Goal: Contribute content: Contribute content

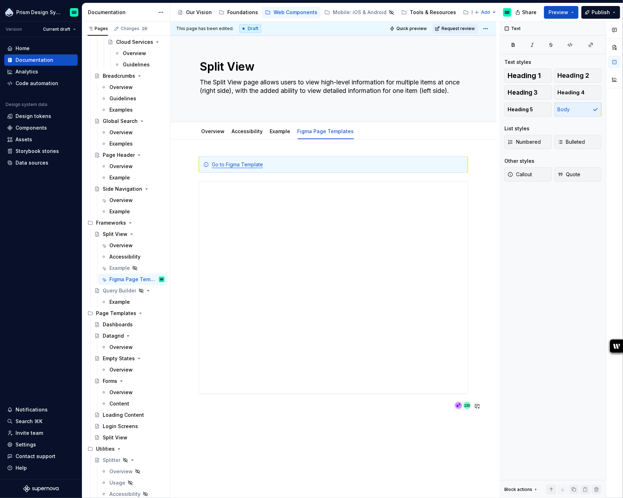
scroll to position [70, 0]
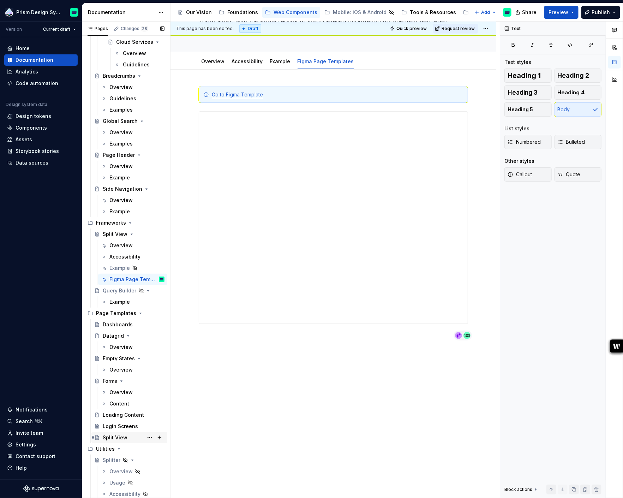
click at [125, 437] on div "Split View" at bounding box center [115, 437] width 25 height 7
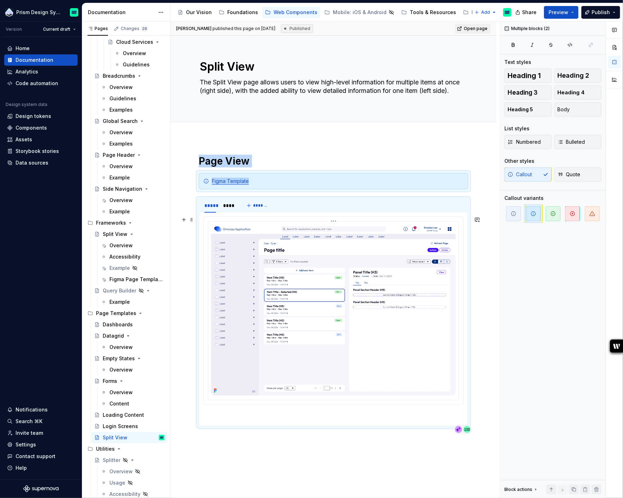
drag, startPoint x: 198, startPoint y: 175, endPoint x: 432, endPoint y: 372, distance: 305.8
click at [432, 373] on div "Page View Figma Template ***** **** *******" at bounding box center [333, 293] width 269 height 277
copy div "Page View Figma Template"
click at [126, 282] on div "Figma Page Templates" at bounding box center [126, 279] width 34 height 7
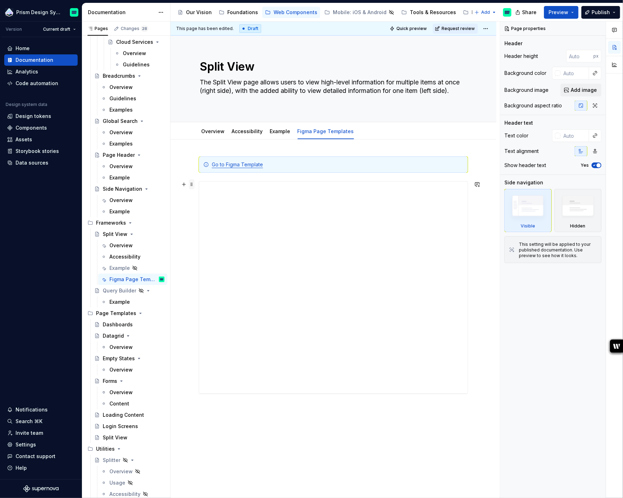
click at [192, 188] on span at bounding box center [192, 184] width 6 height 10
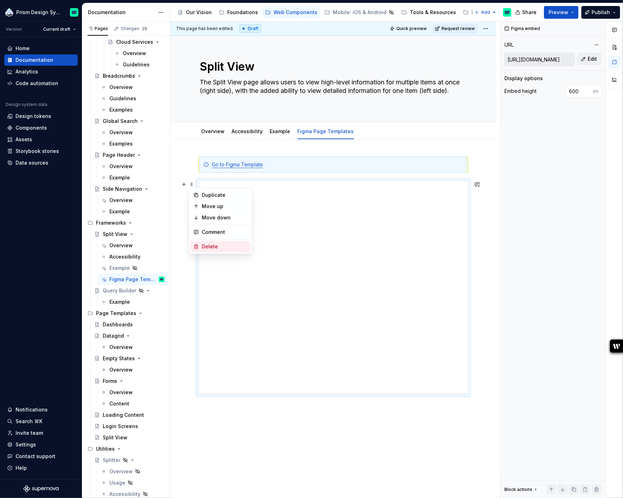
click at [209, 246] on div "Delete" at bounding box center [225, 246] width 46 height 7
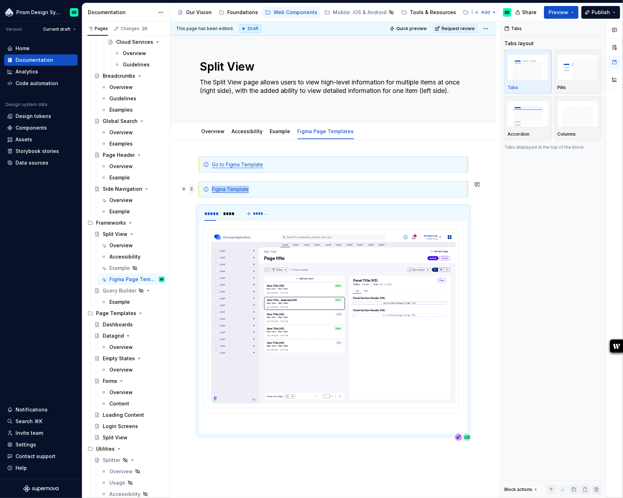
click at [192, 189] on span at bounding box center [192, 189] width 6 height 10
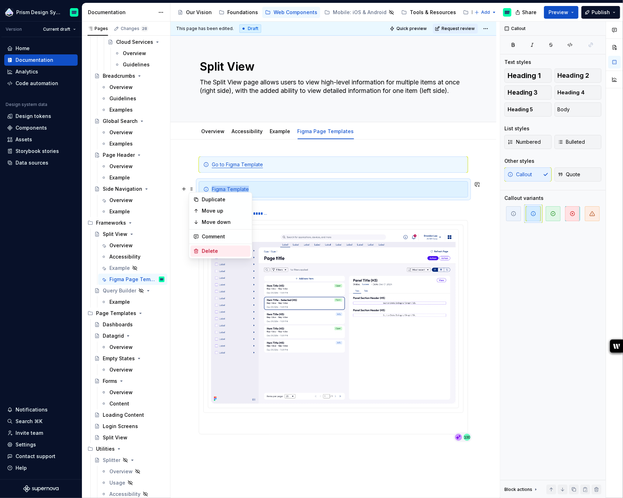
click at [211, 248] on div "Delete" at bounding box center [225, 251] width 46 height 7
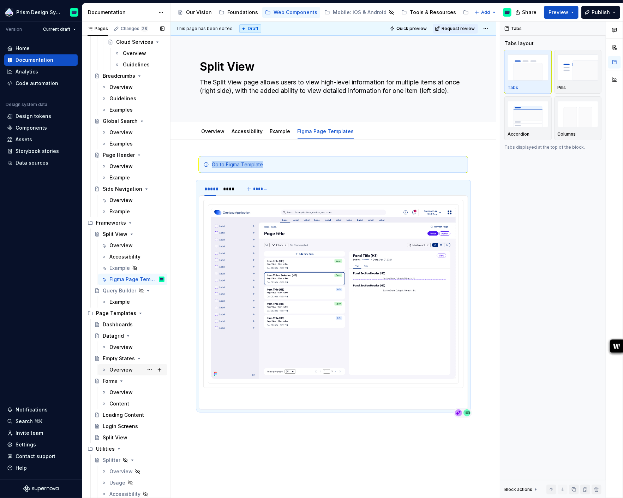
click at [119, 369] on div "Overview" at bounding box center [120, 369] width 23 height 7
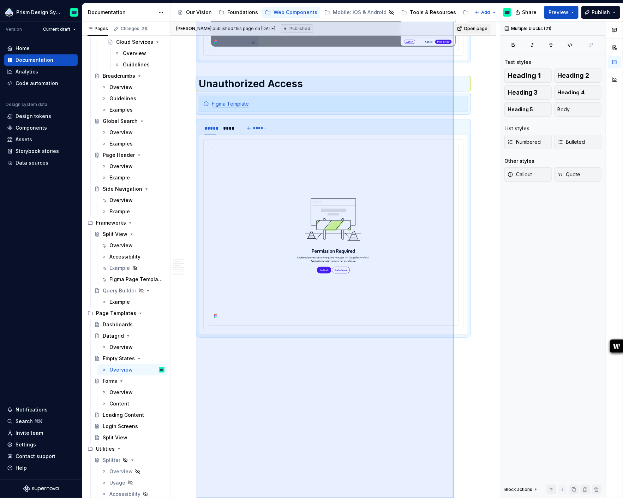
scroll to position [1966, 0]
drag, startPoint x: 197, startPoint y: 159, endPoint x: 454, endPoint y: 500, distance: 426.9
click at [454, 498] on html "Prism Design System Version Current draft Home Documentation Analytics Code aut…" at bounding box center [311, 249] width 623 height 498
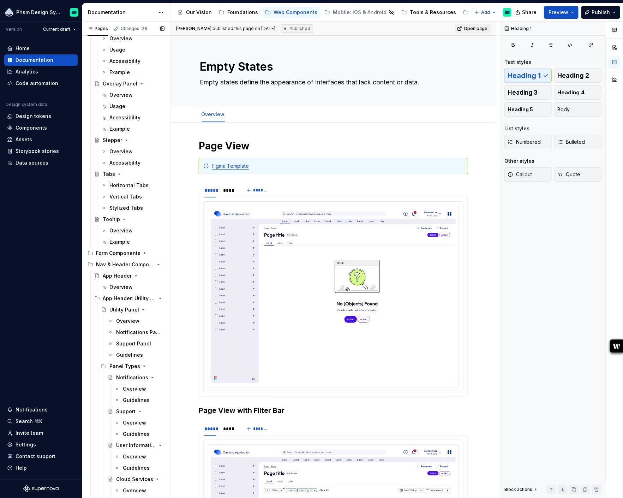
scroll to position [527, 0]
click at [200, 147] on h1 "Page View" at bounding box center [333, 146] width 269 height 13
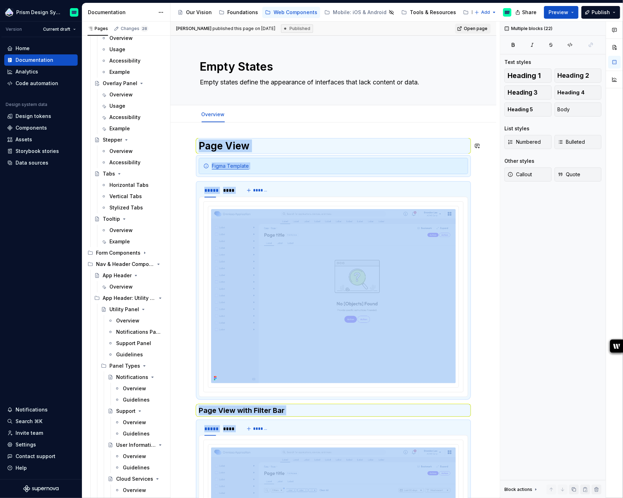
copy div "Page View Figma Template ***** **** ******* Page View with Filter Bar ***** ***…"
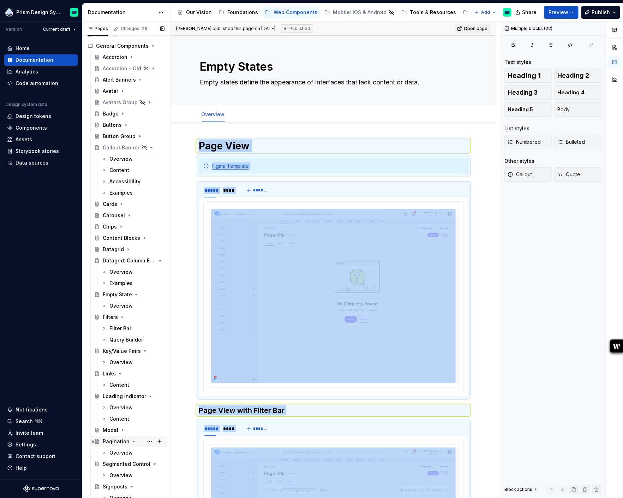
scroll to position [0, 0]
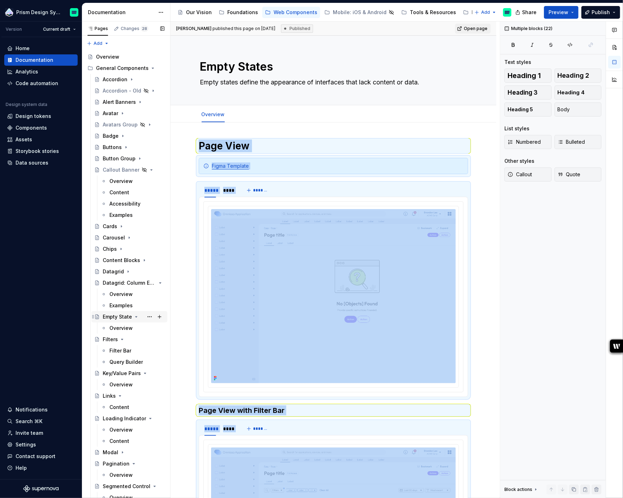
click at [120, 319] on div "Empty State" at bounding box center [117, 316] width 29 height 7
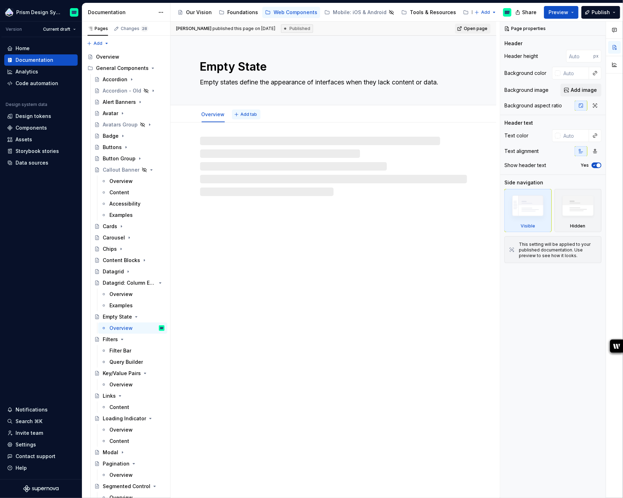
click at [250, 114] on span "Add tab" at bounding box center [249, 115] width 17 height 6
type textarea "*"
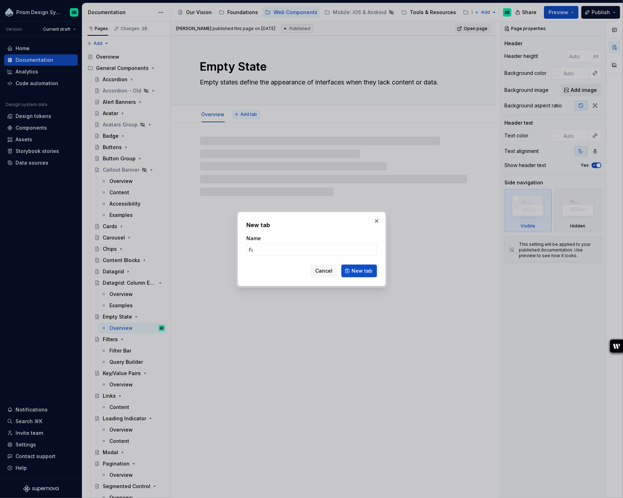
type input "Fig"
type textarea "*"
type input "Figm"
type textarea "*"
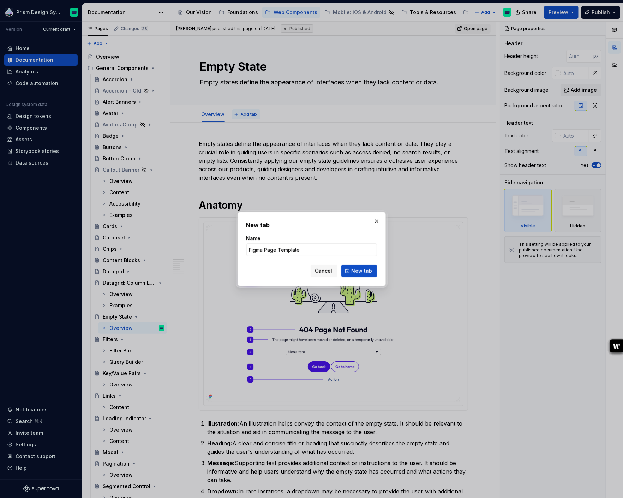
type input "Figma Page Templates"
click button "New tab" at bounding box center [360, 271] width 36 height 13
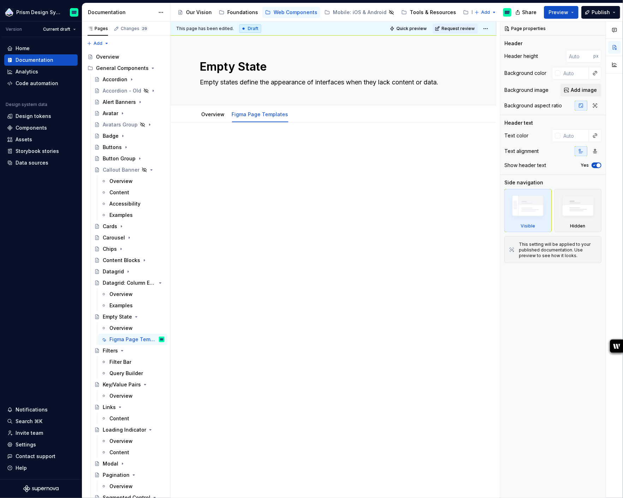
click at [272, 146] on p at bounding box center [333, 144] width 269 height 8
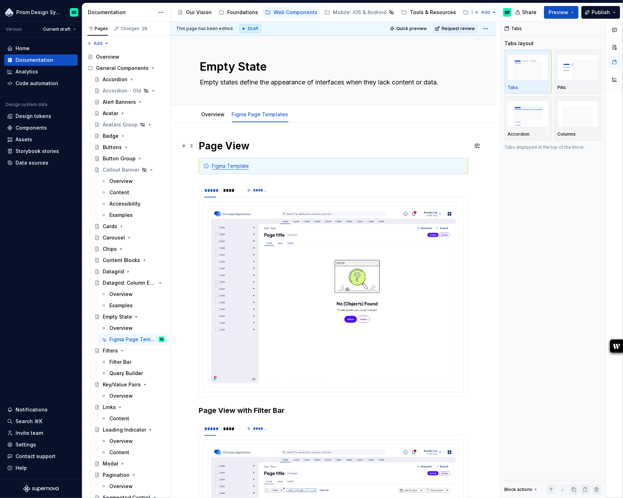
click at [216, 142] on h1 "Page View" at bounding box center [333, 146] width 269 height 13
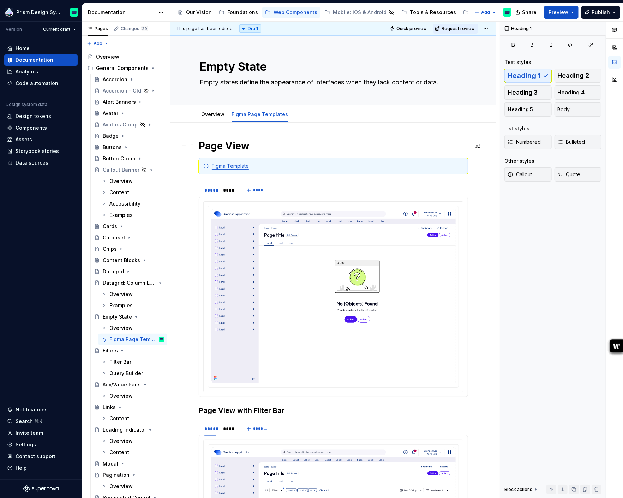
click at [216, 142] on h1 "Page View" at bounding box center [333, 146] width 269 height 13
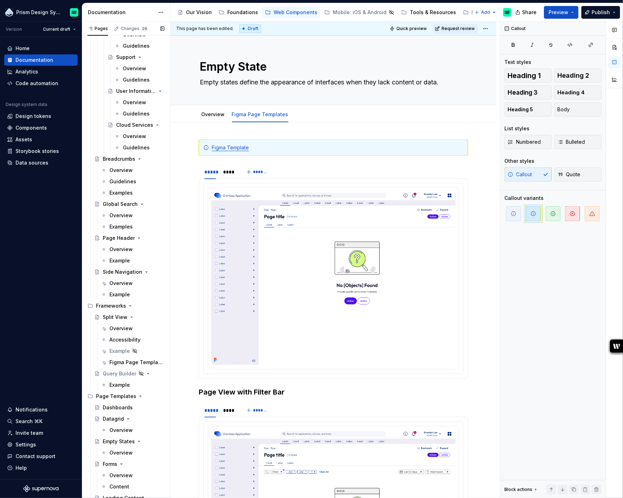
scroll to position [975, 0]
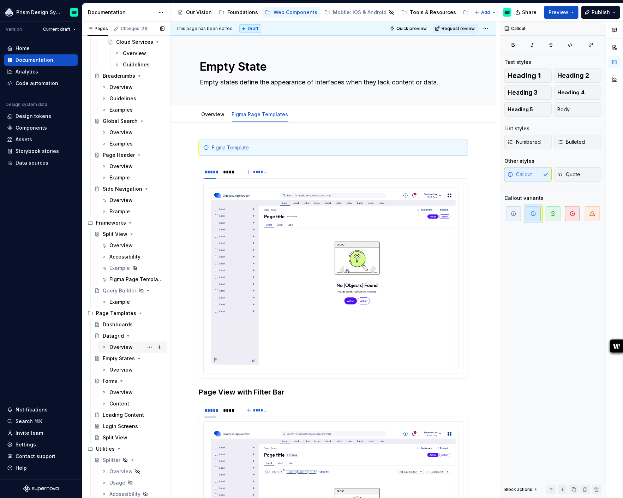
click at [118, 346] on div "Overview" at bounding box center [120, 347] width 23 height 7
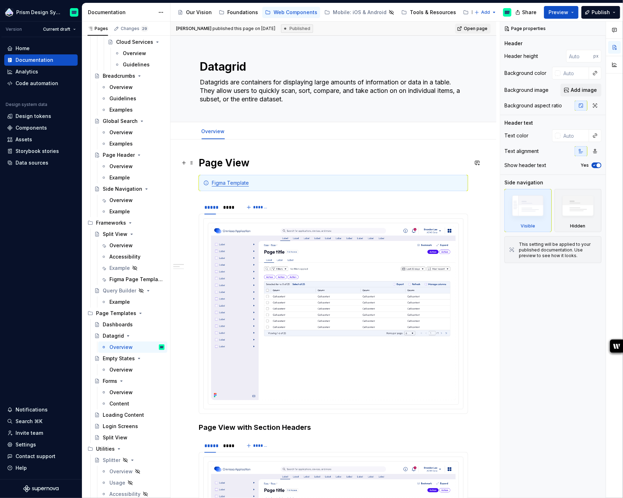
click at [200, 158] on h1 "Page View" at bounding box center [333, 162] width 269 height 13
type textarea "*"
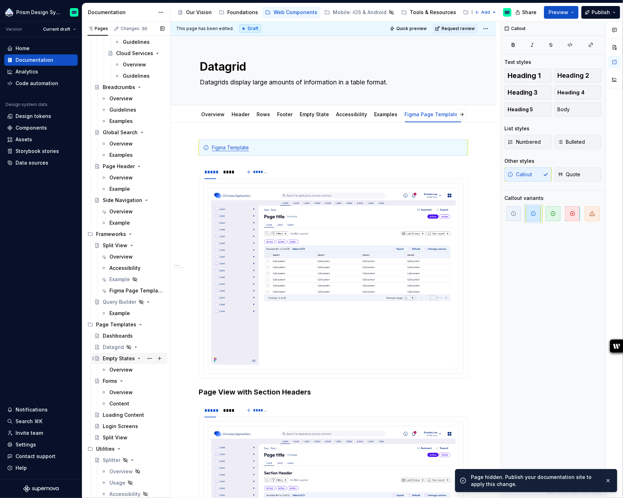
click at [138, 358] on icon "Page tree" at bounding box center [139, 358] width 2 height 1
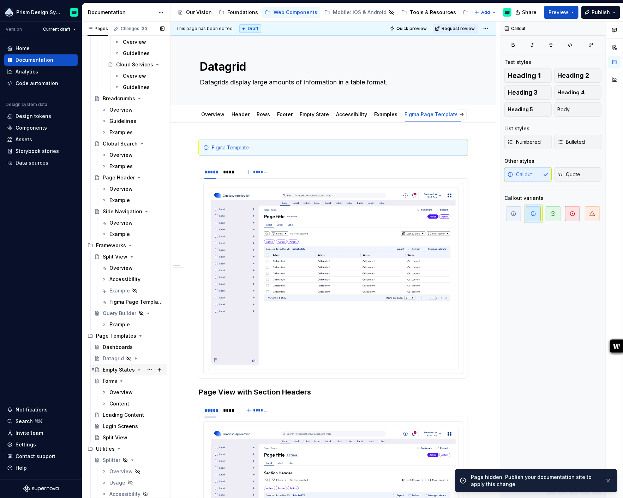
scroll to position [1043, 0]
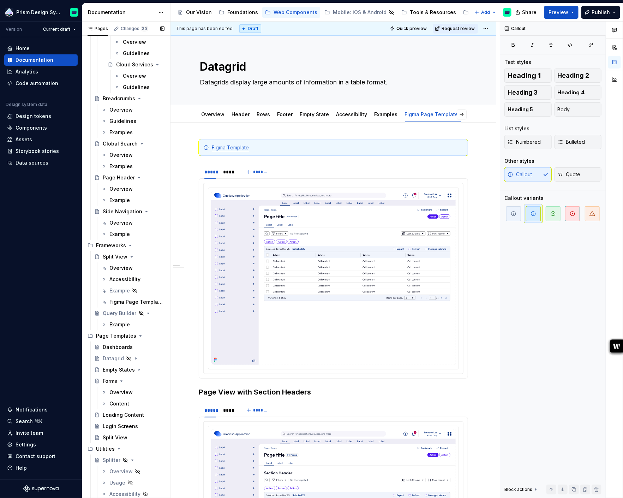
click at [0, 0] on button "Page tree" at bounding box center [0, 0] width 0 height 0
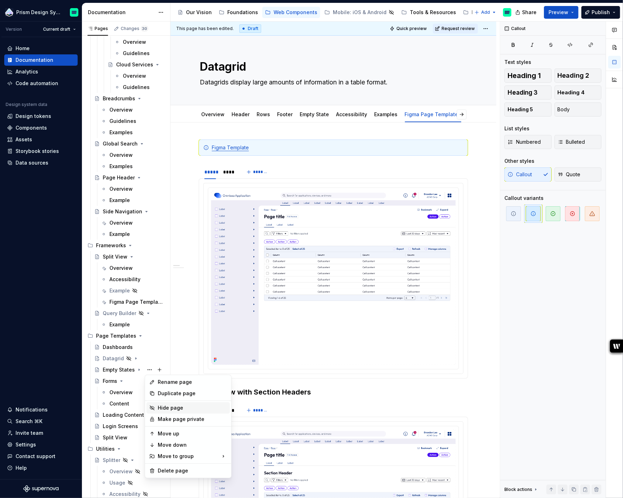
click at [171, 410] on div "Hide page" at bounding box center [192, 407] width 69 height 7
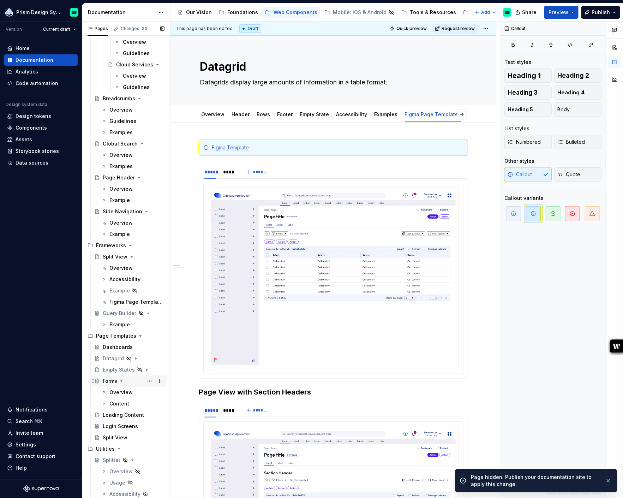
click at [123, 381] on icon "Page tree" at bounding box center [122, 381] width 6 height 6
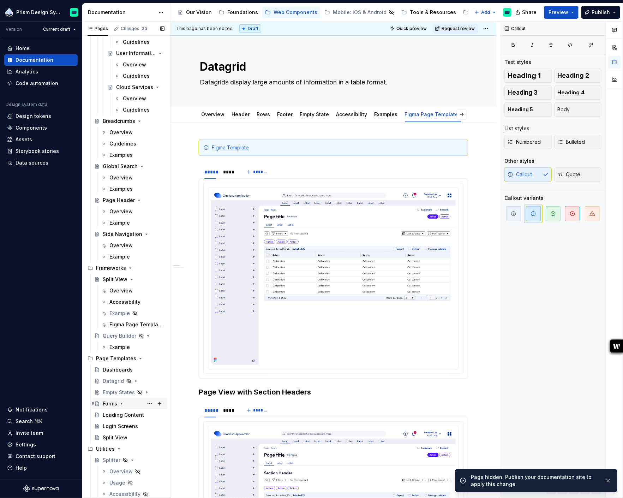
scroll to position [1021, 0]
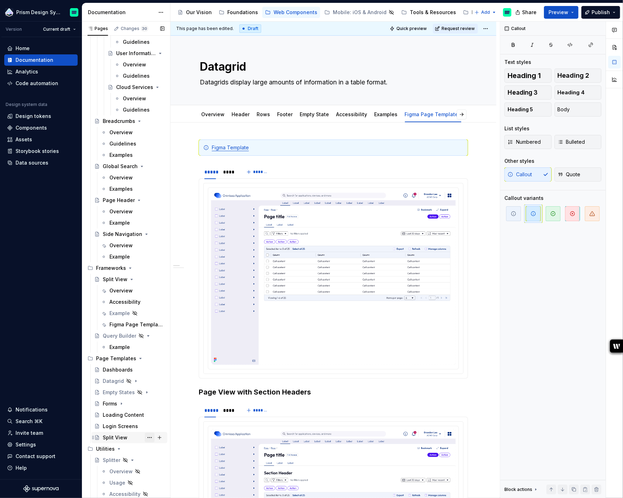
click at [149, 438] on button "Page tree" at bounding box center [150, 438] width 10 height 10
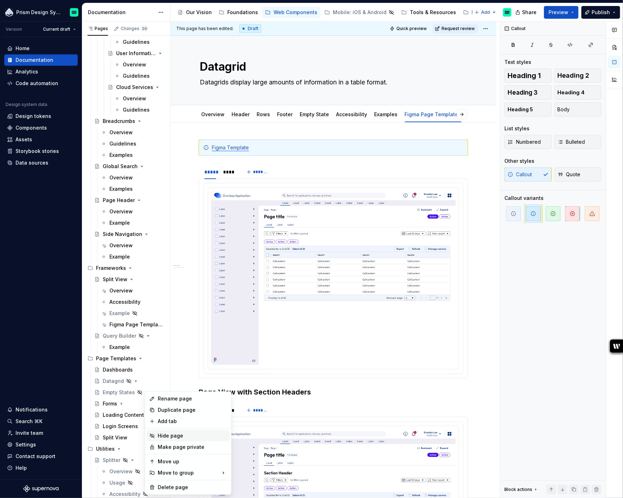
click at [172, 438] on div "Hide page" at bounding box center [192, 435] width 69 height 7
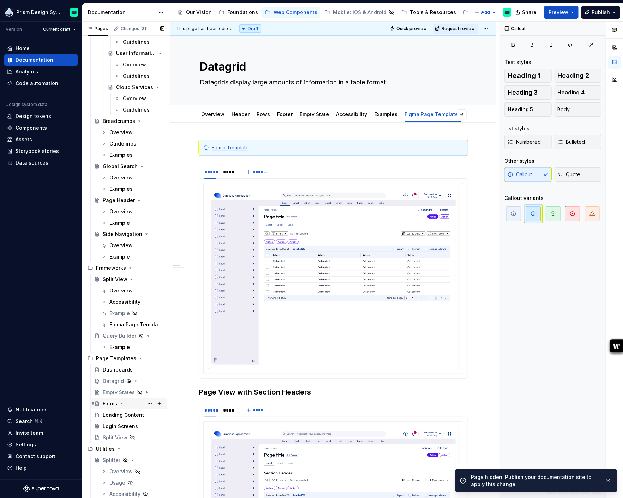
click at [122, 404] on icon "Page tree" at bounding box center [122, 404] width 6 height 6
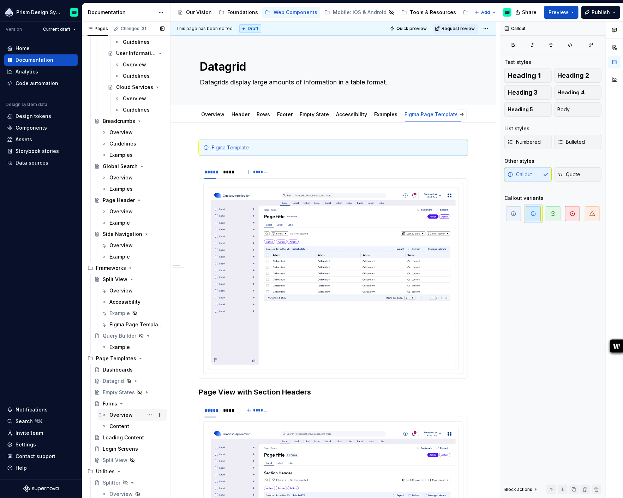
click at [121, 415] on div "Overview" at bounding box center [120, 414] width 23 height 7
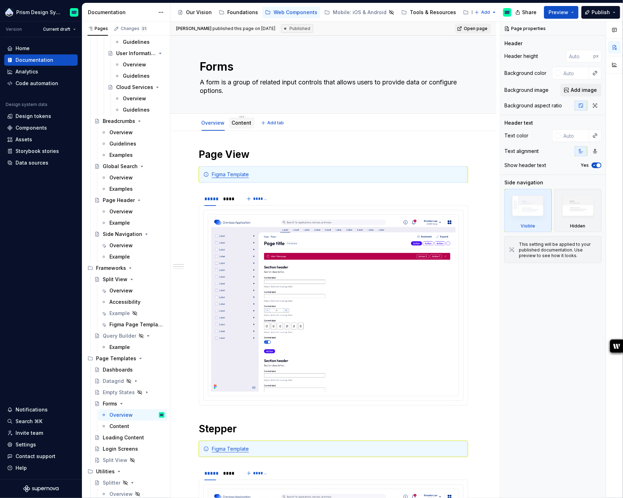
click at [244, 125] on link "Content" at bounding box center [242, 123] width 20 height 6
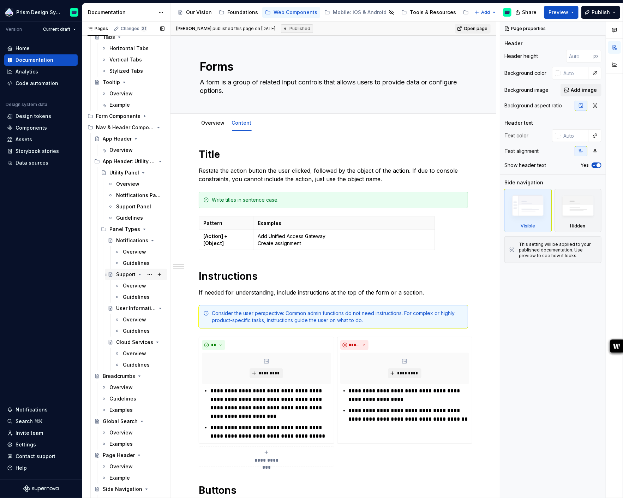
scroll to position [765, 0]
click at [141, 128] on icon "Page tree" at bounding box center [141, 128] width 2 height 1
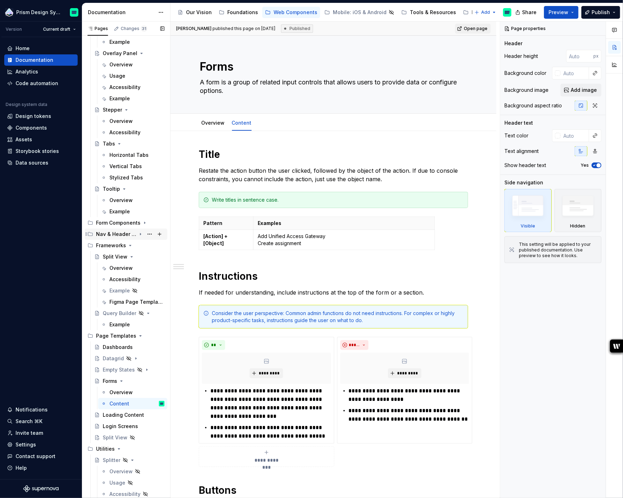
scroll to position [659, 0]
click at [138, 337] on icon "Page tree" at bounding box center [141, 336] width 6 height 6
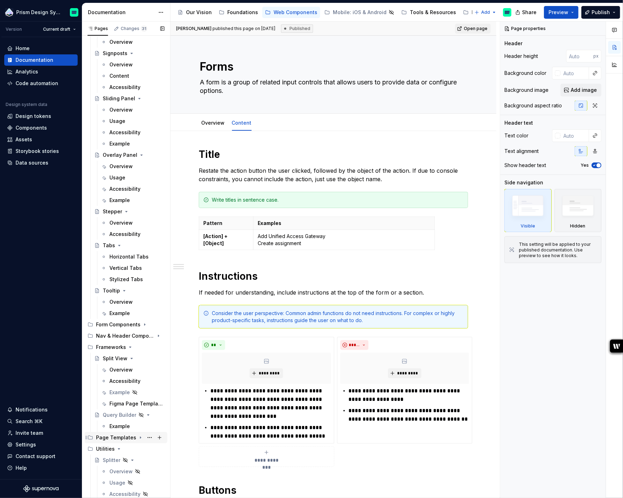
scroll to position [557, 0]
click at [131, 359] on icon "Page tree" at bounding box center [132, 359] width 6 height 6
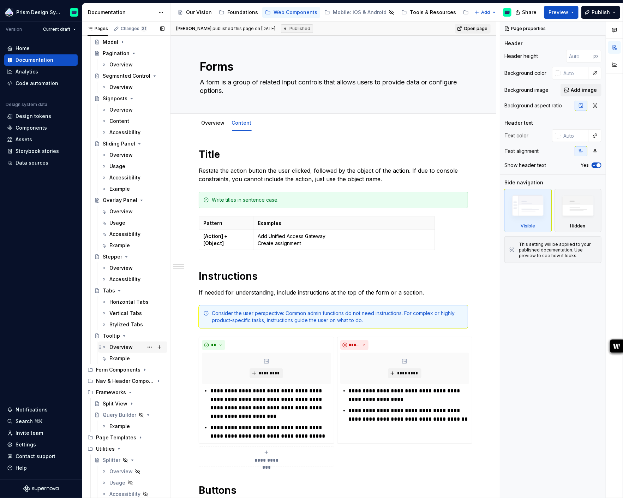
scroll to position [512, 0]
click at [130, 393] on icon "Page tree" at bounding box center [130, 393] width 6 height 6
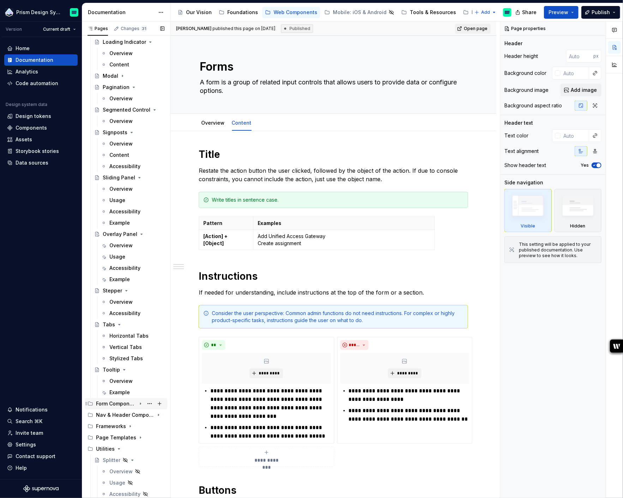
click at [140, 404] on icon "Page tree" at bounding box center [140, 404] width 1 height 2
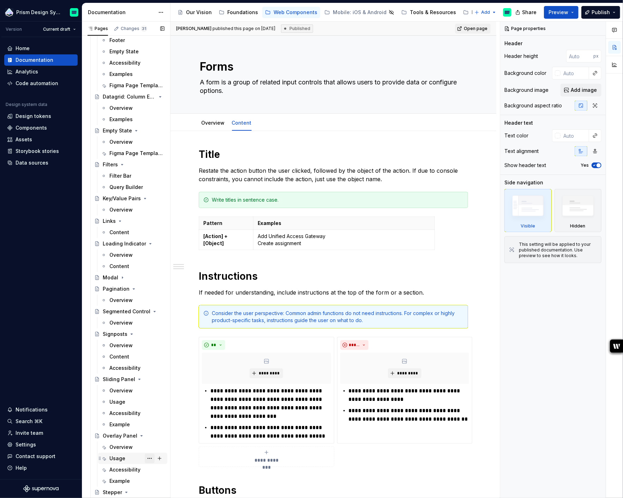
scroll to position [0, 0]
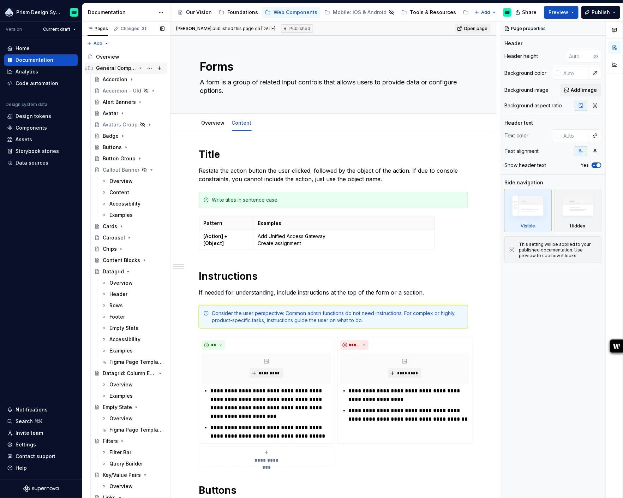
click at [141, 69] on icon "Page tree" at bounding box center [141, 68] width 6 height 6
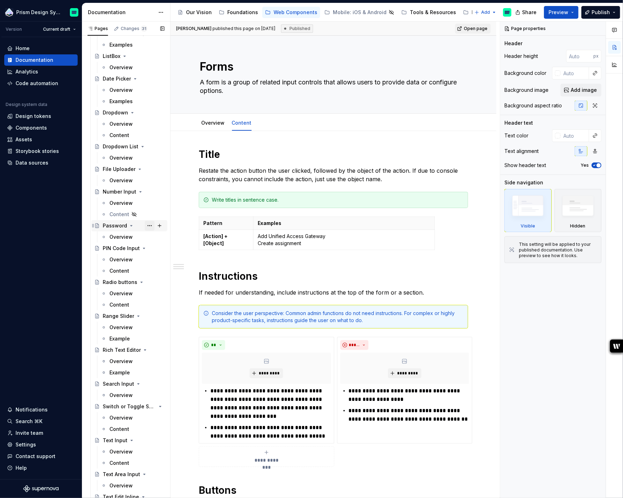
scroll to position [241, 0]
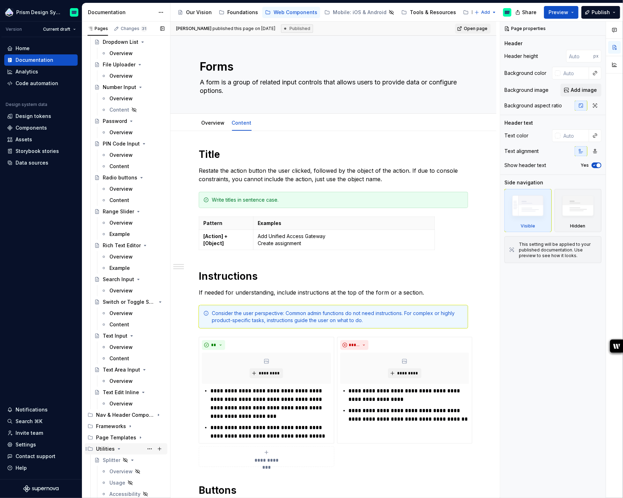
click at [118, 449] on icon "Page tree" at bounding box center [119, 449] width 6 height 6
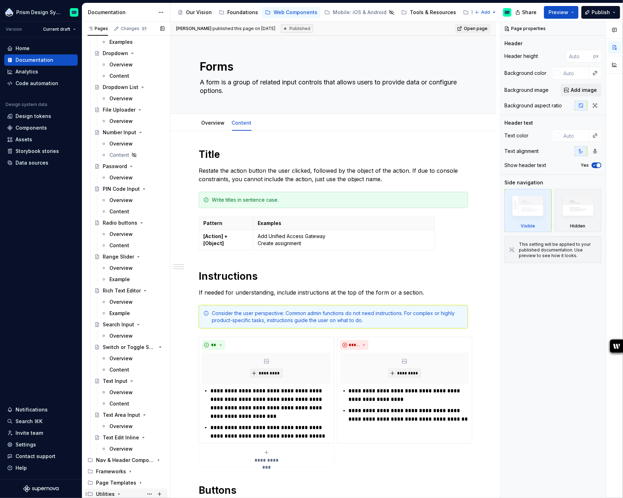
scroll to position [196, 0]
click at [138, 482] on icon "Page tree" at bounding box center [141, 483] width 6 height 6
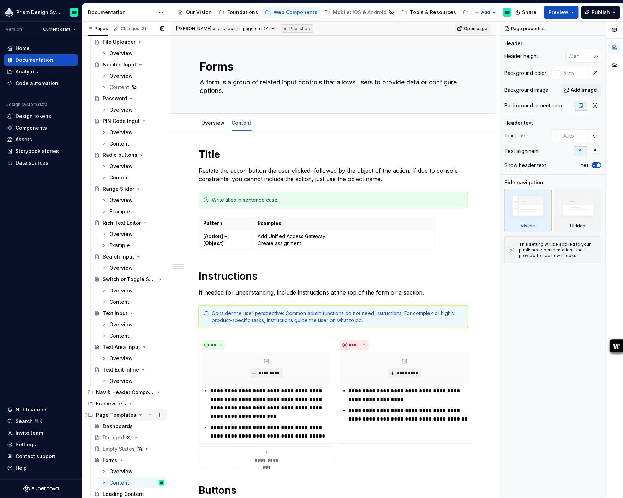
scroll to position [285, 0]
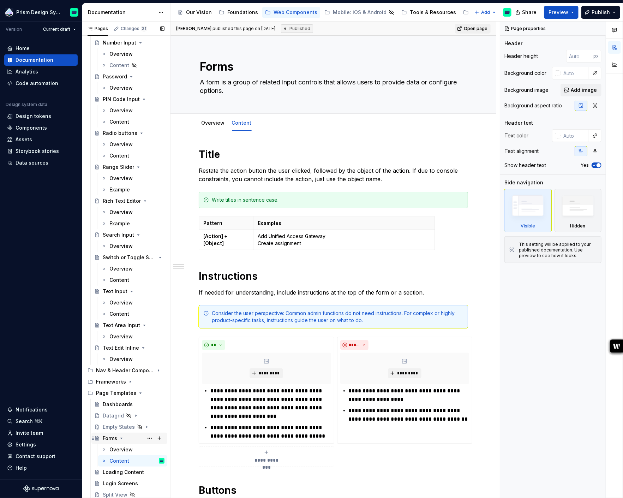
click at [123, 438] on icon "Page tree" at bounding box center [122, 438] width 6 height 6
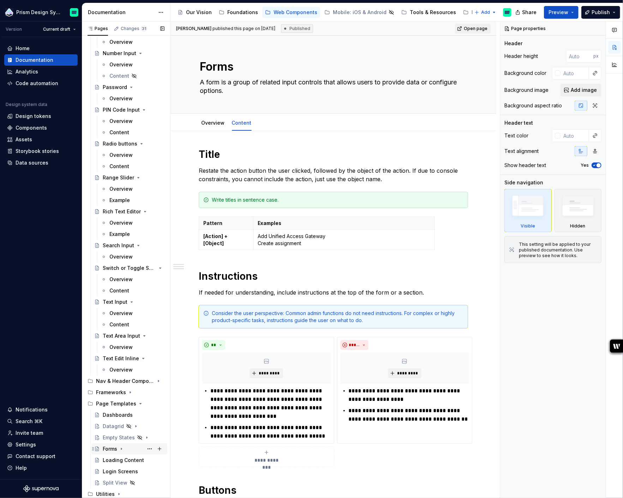
scroll to position [275, 0]
click at [149, 448] on button "Page tree" at bounding box center [150, 449] width 10 height 10
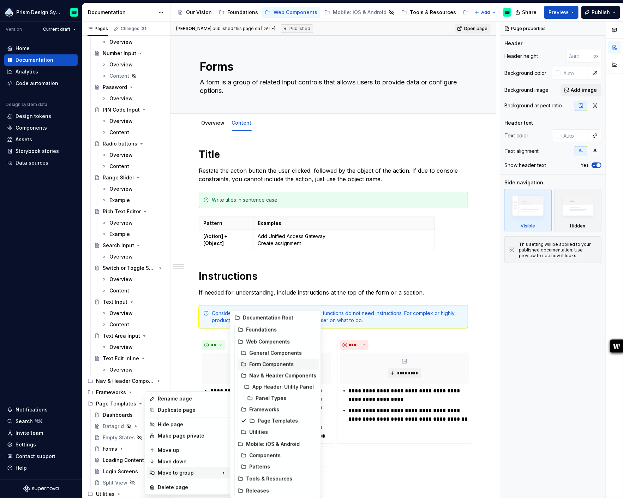
click at [267, 364] on div "Form Components" at bounding box center [282, 364] width 67 height 7
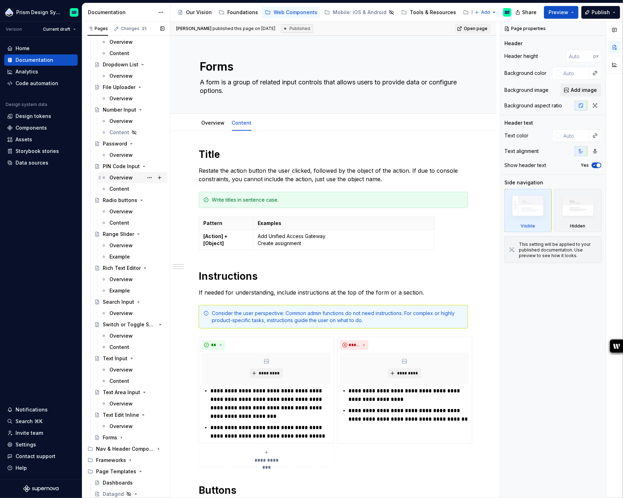
scroll to position [220, 0]
click at [149, 435] on button "Page tree" at bounding box center [150, 436] width 10 height 10
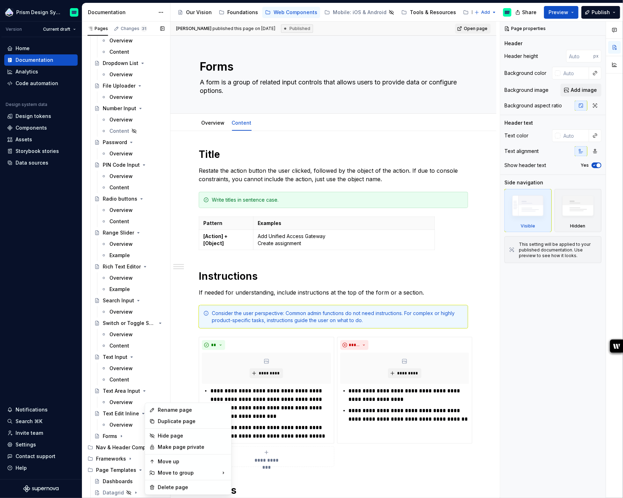
click at [93, 435] on div "Pages Changes 31 Add Accessibility guide for tree Page tree. Navigate the tree …" at bounding box center [126, 262] width 88 height 480
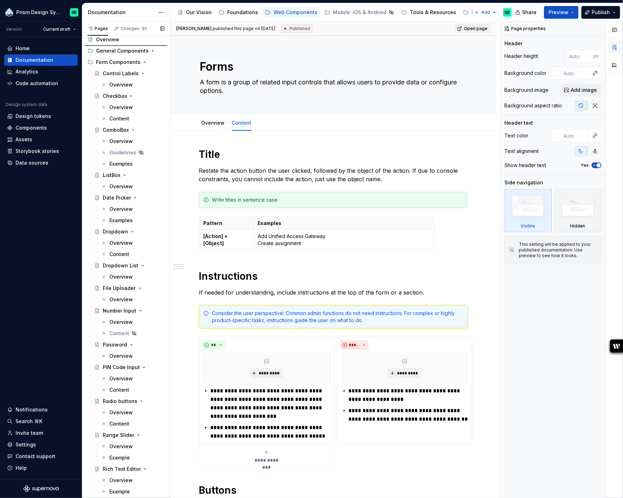
scroll to position [17, 0]
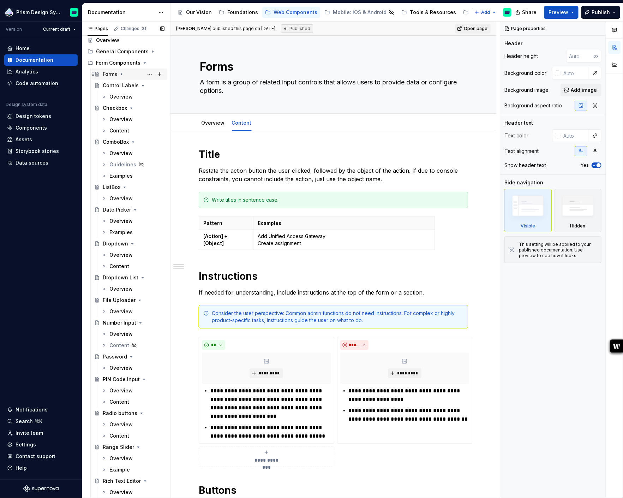
click at [123, 74] on icon "Page tree" at bounding box center [122, 74] width 6 height 6
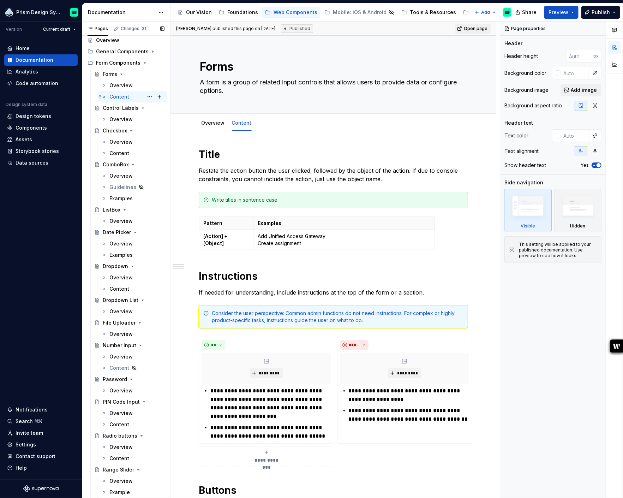
click at [119, 97] on div "Content" at bounding box center [119, 96] width 20 height 7
click at [219, 124] on link "Overview" at bounding box center [213, 123] width 23 height 6
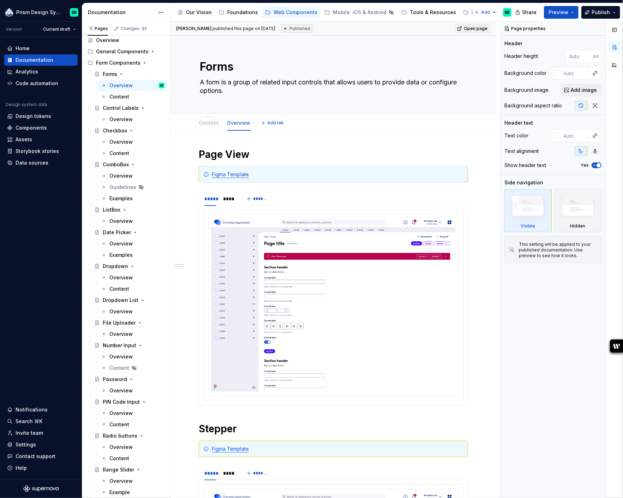
drag, startPoint x: 239, startPoint y: 122, endPoint x: 201, endPoint y: 122, distance: 37.4
click at [245, 124] on link "Overview" at bounding box center [240, 123] width 23 height 6
click at [240, 115] on div "Overview" at bounding box center [240, 122] width 29 height 15
click at [240, 116] on html "Prism Design System Version Current draft Home Documentation Analytics Code aut…" at bounding box center [311, 249] width 623 height 498
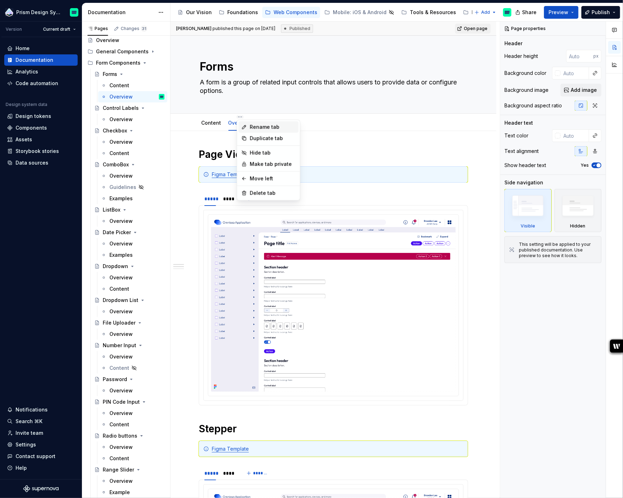
click at [252, 127] on div "Rename tab" at bounding box center [273, 127] width 46 height 7
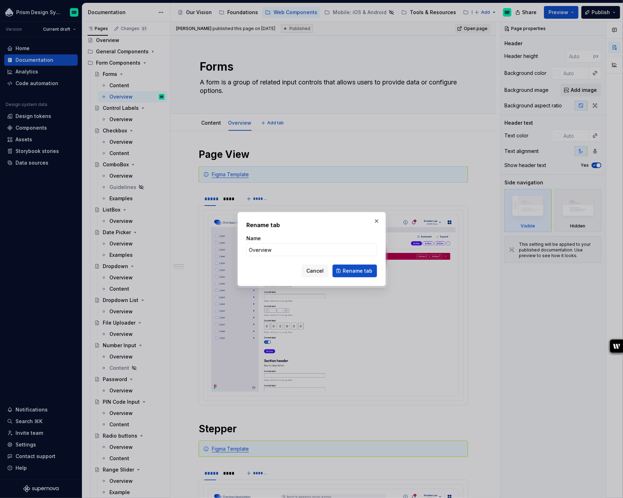
type textarea "*"
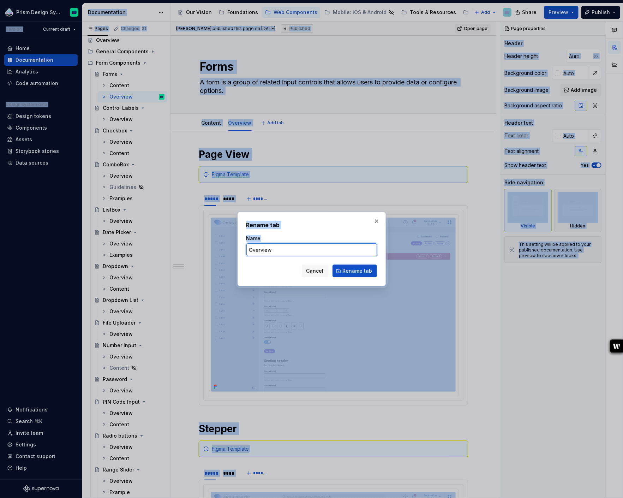
click at [261, 250] on input "Overview" at bounding box center [312, 249] width 131 height 13
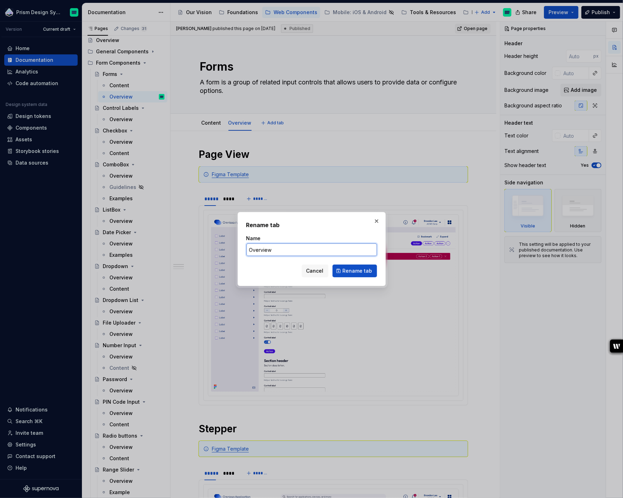
click at [261, 250] on input "Overview" at bounding box center [312, 249] width 131 height 13
type input "P"
type input "Figma"
type textarea "*"
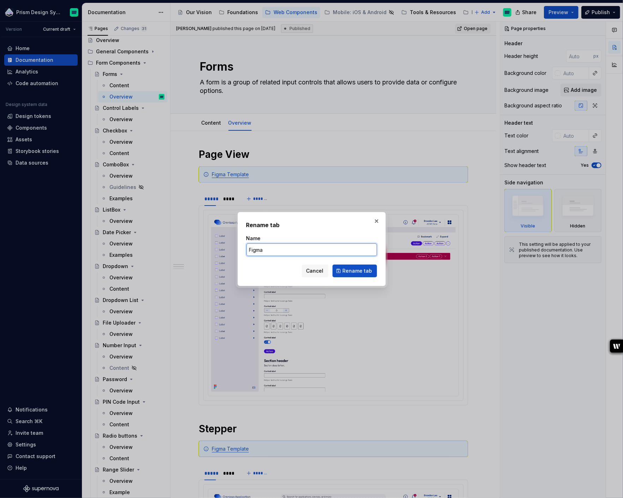
type input "Figma Page Templates"
click at [365, 271] on span "Rename tab" at bounding box center [358, 270] width 30 height 7
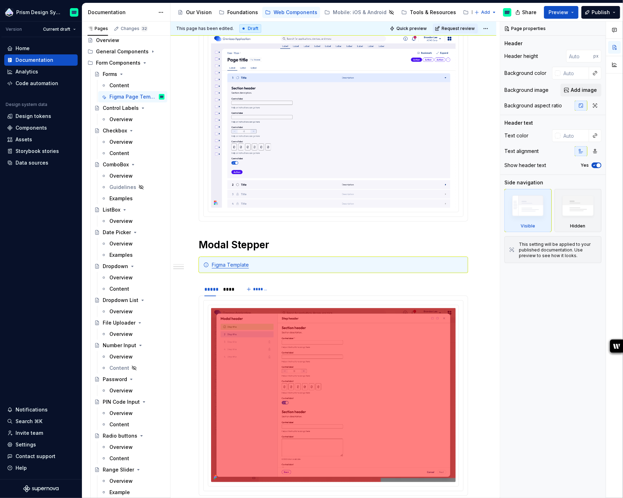
type textarea "*"
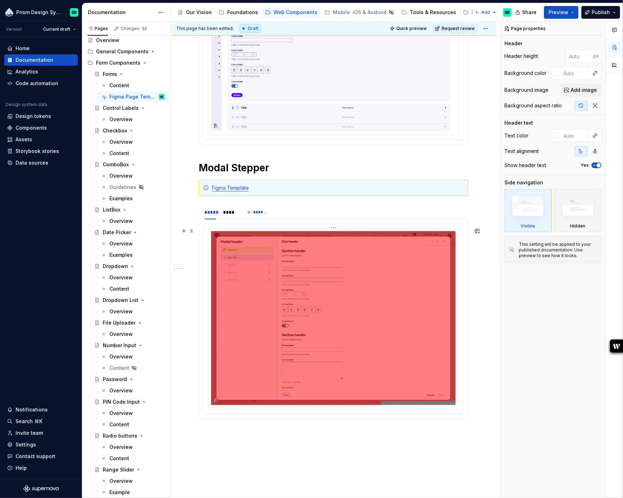
scroll to position [535, 0]
click at [264, 195] on div "Figma Template" at bounding box center [333, 187] width 269 height 16
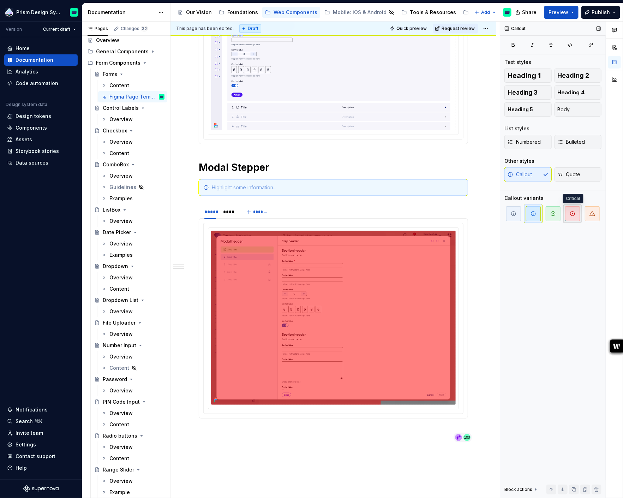
click at [577, 215] on span "button" at bounding box center [572, 213] width 15 height 15
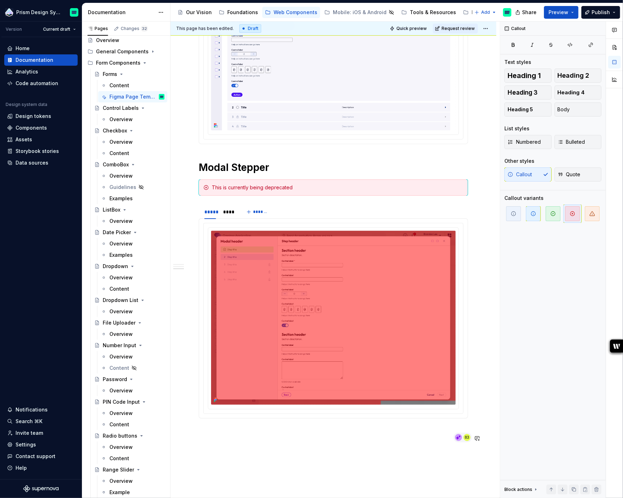
click at [268, 477] on div "Page View Figma Template ***** **** ******* Stepper Figma Template ***** **** *…" at bounding box center [334, 95] width 326 height 998
click at [193, 297] on div "Page View Figma Template ***** **** ******* Stepper Figma Template ***** **** *…" at bounding box center [334, 95] width 326 height 998
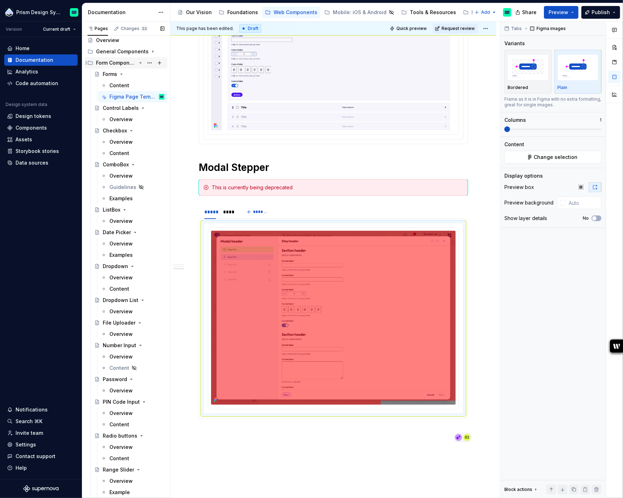
click at [126, 63] on div "Form Components" at bounding box center [116, 62] width 40 height 7
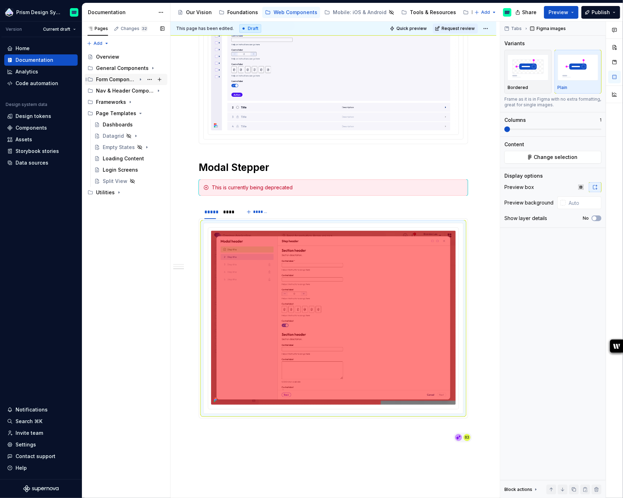
scroll to position [0, 0]
click at [117, 82] on div "Form Components" at bounding box center [116, 79] width 40 height 7
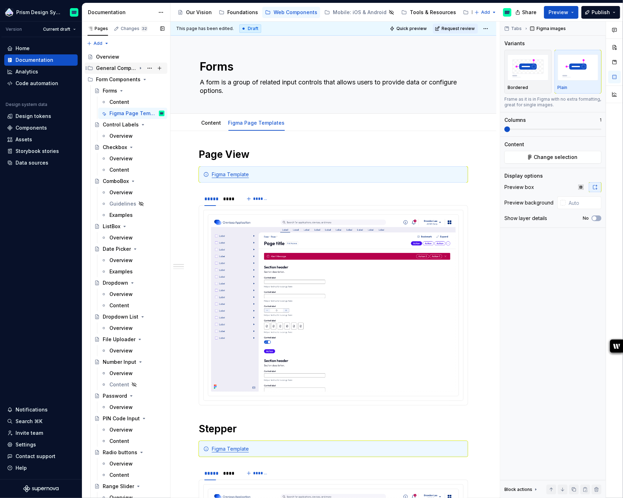
click at [141, 67] on icon "Page tree" at bounding box center [141, 68] width 6 height 6
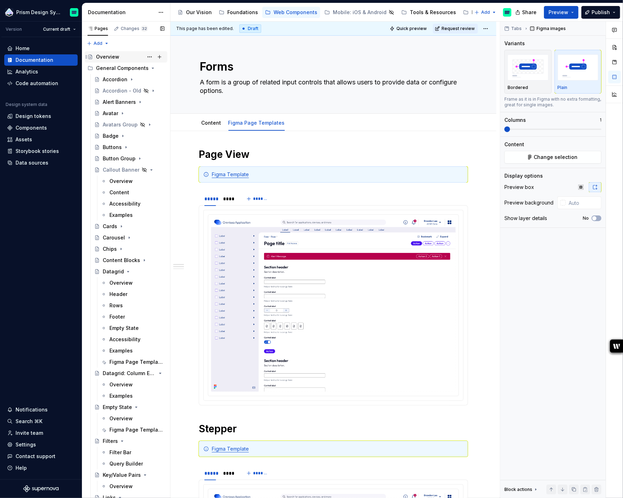
click at [111, 56] on div "Overview" at bounding box center [107, 56] width 23 height 7
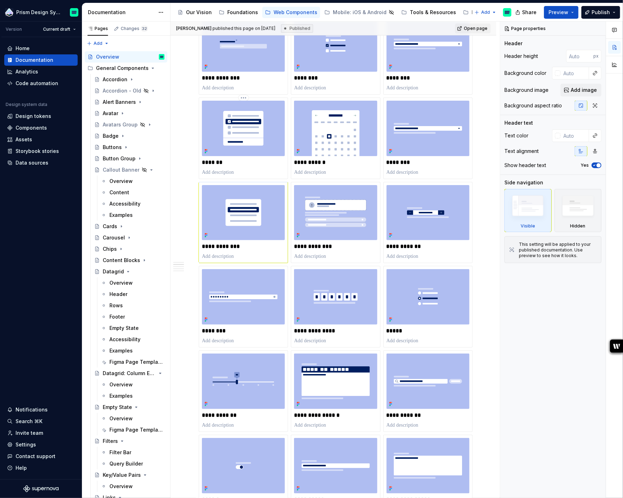
scroll to position [760, 0]
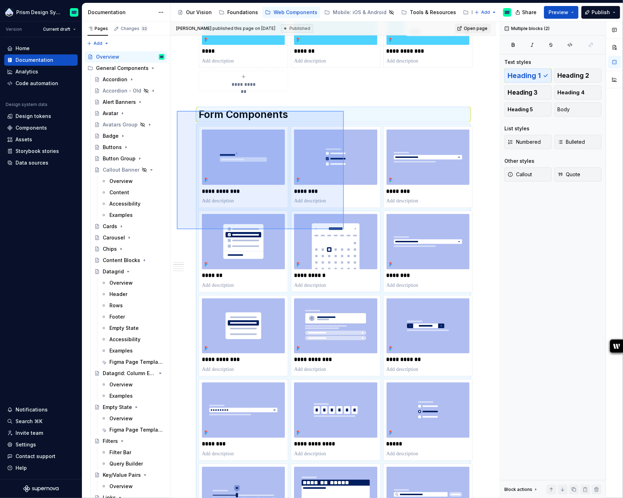
drag, startPoint x: 177, startPoint y: 111, endPoint x: 344, endPoint y: 229, distance: 204.7
click at [344, 229] on div "**********" at bounding box center [336, 260] width 330 height 477
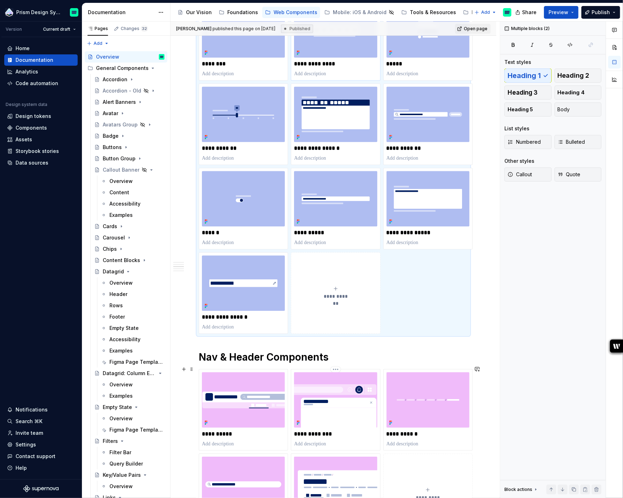
scroll to position [1255, 0]
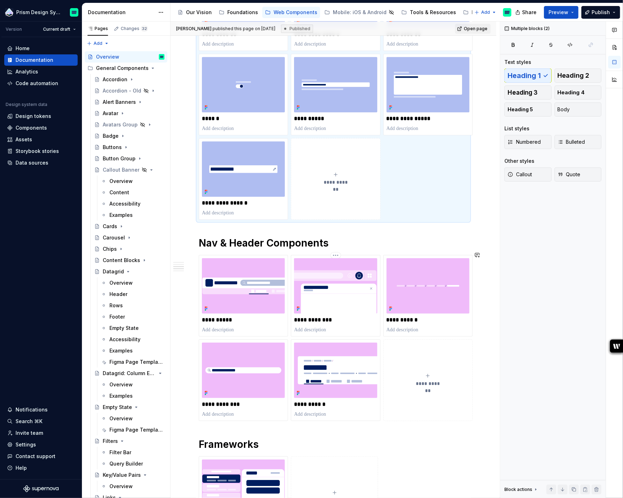
copy div "**********"
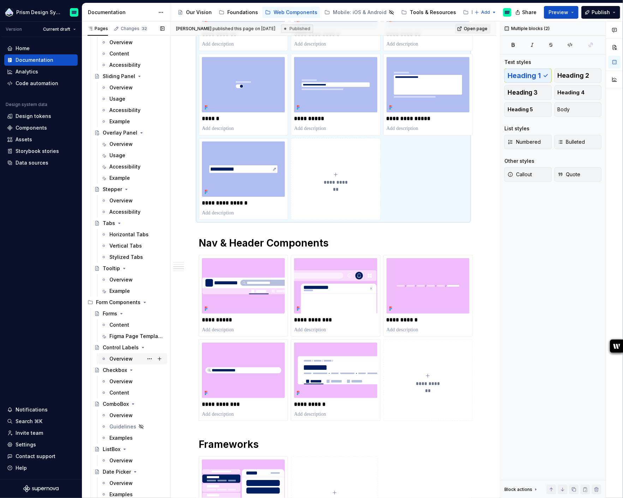
scroll to position [584, 0]
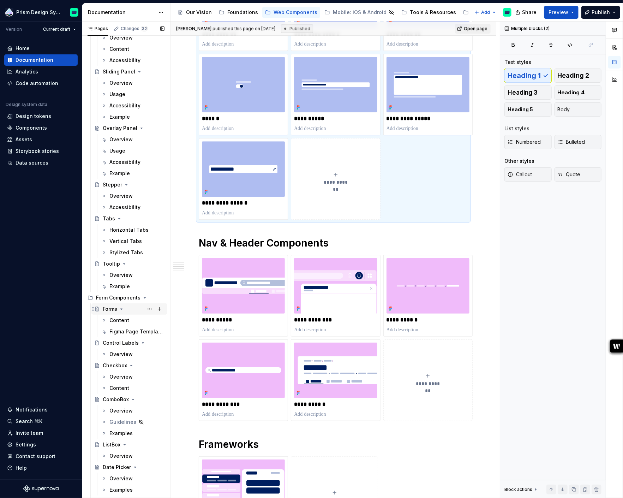
click at [113, 310] on div "Forms" at bounding box center [110, 309] width 14 height 7
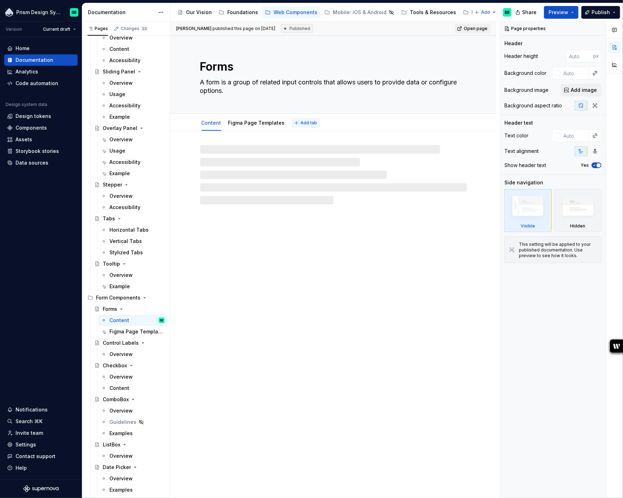
click at [302, 123] on span "Add tab" at bounding box center [309, 123] width 17 height 6
type textarea "*"
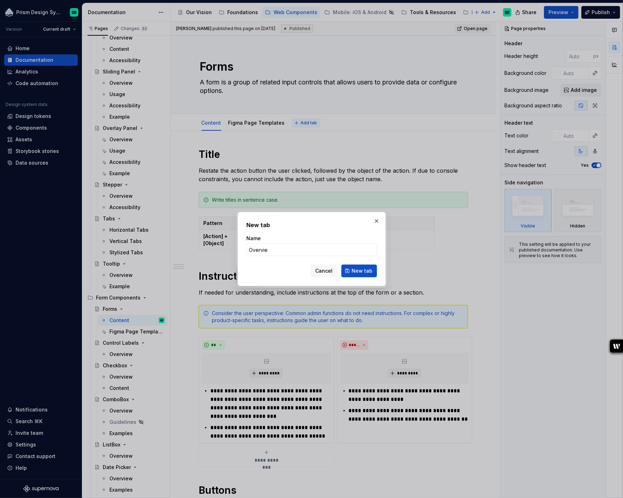
type input "Overview"
click button "New tab" at bounding box center [360, 271] width 36 height 13
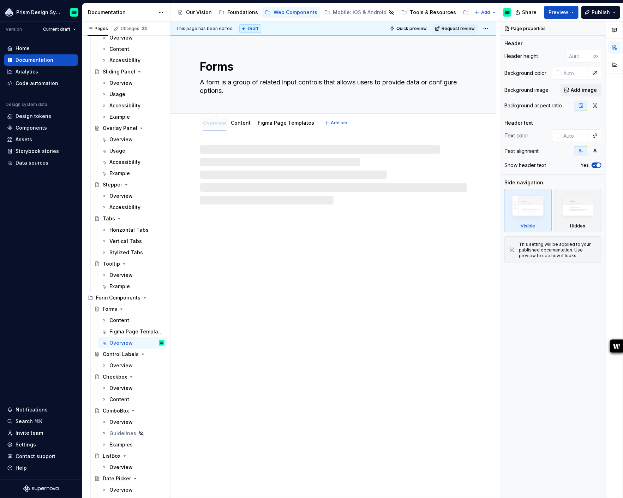
drag, startPoint x: 306, startPoint y: 122, endPoint x: 217, endPoint y: 122, distance: 88.6
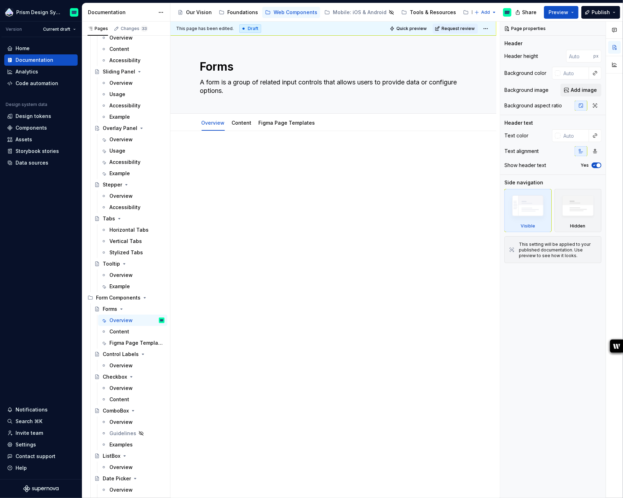
click at [254, 171] on div at bounding box center [333, 161] width 269 height 27
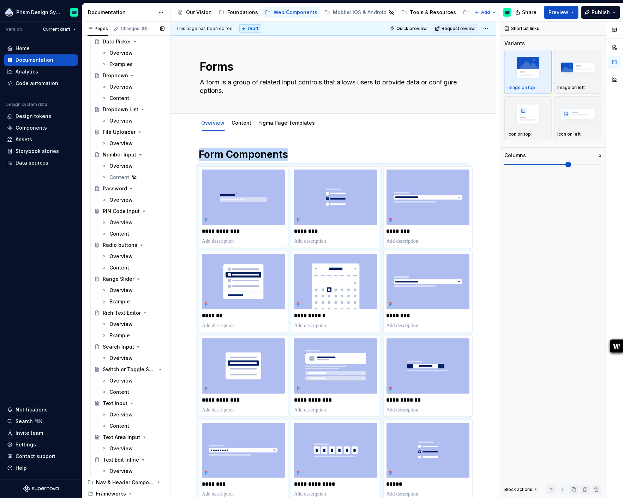
scroll to position [1111, 0]
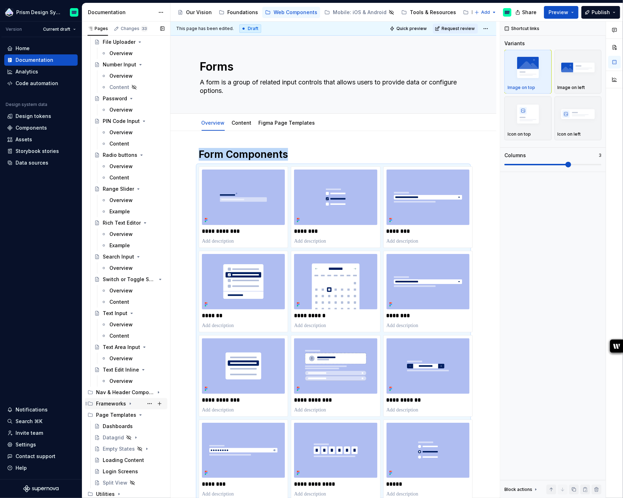
click at [130, 404] on icon "Page tree" at bounding box center [130, 404] width 6 height 6
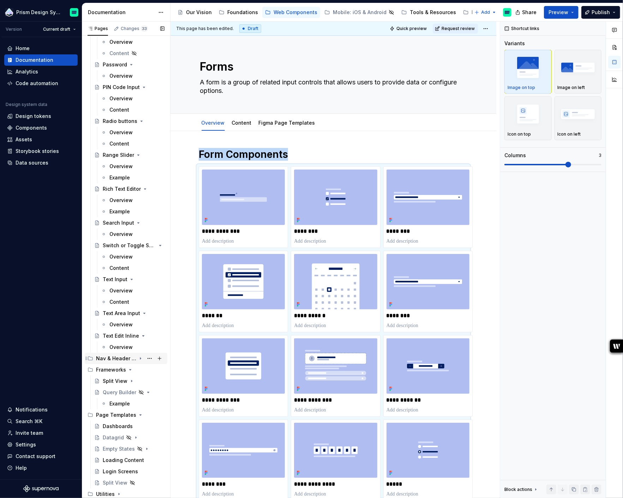
click at [142, 358] on icon "Page tree" at bounding box center [141, 359] width 6 height 6
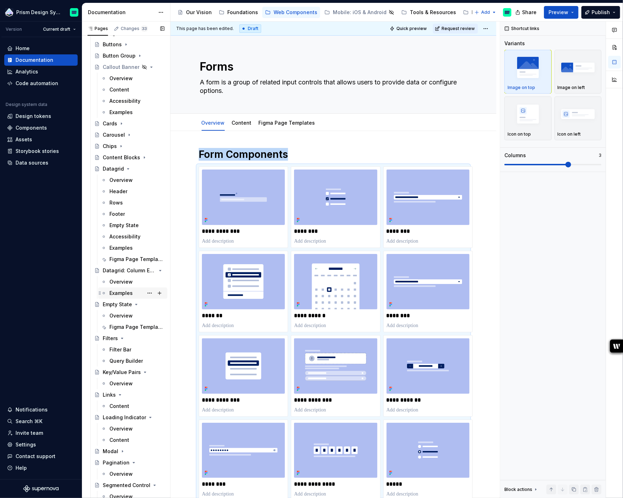
scroll to position [0, 0]
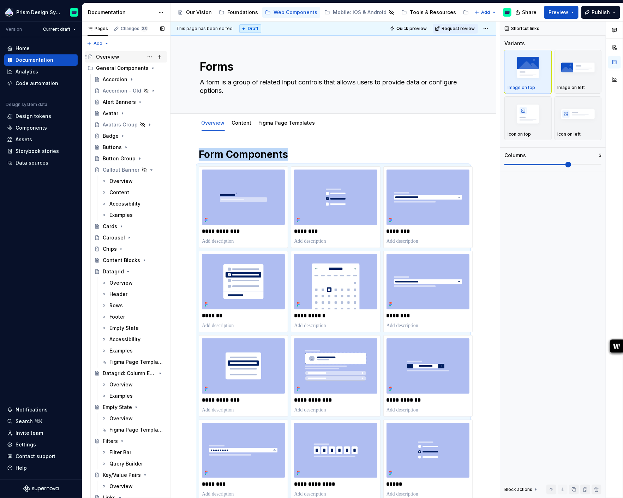
click at [112, 55] on div "Overview" at bounding box center [107, 56] width 23 height 7
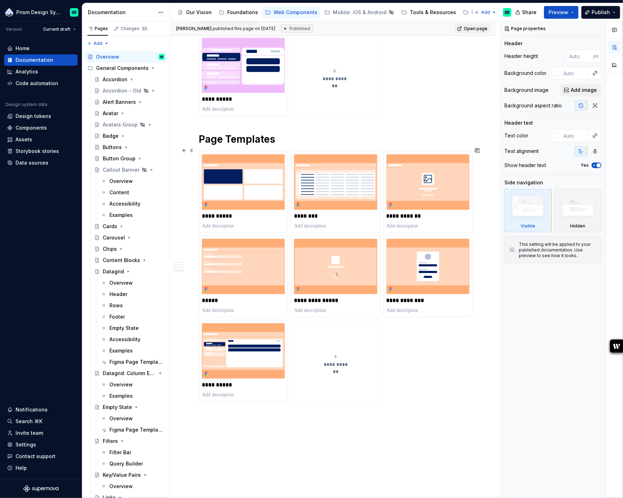
scroll to position [1662, 0]
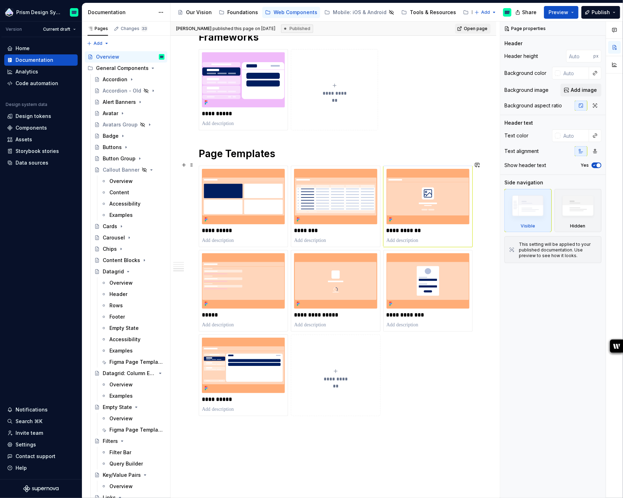
type textarea "*"
